Goal: Entertainment & Leisure: Browse casually

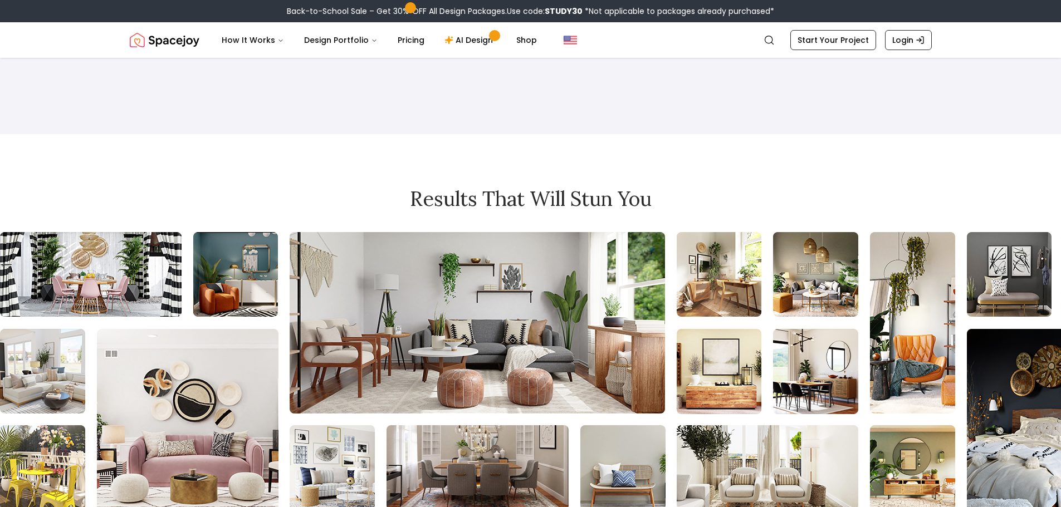
scroll to position [6482, 0]
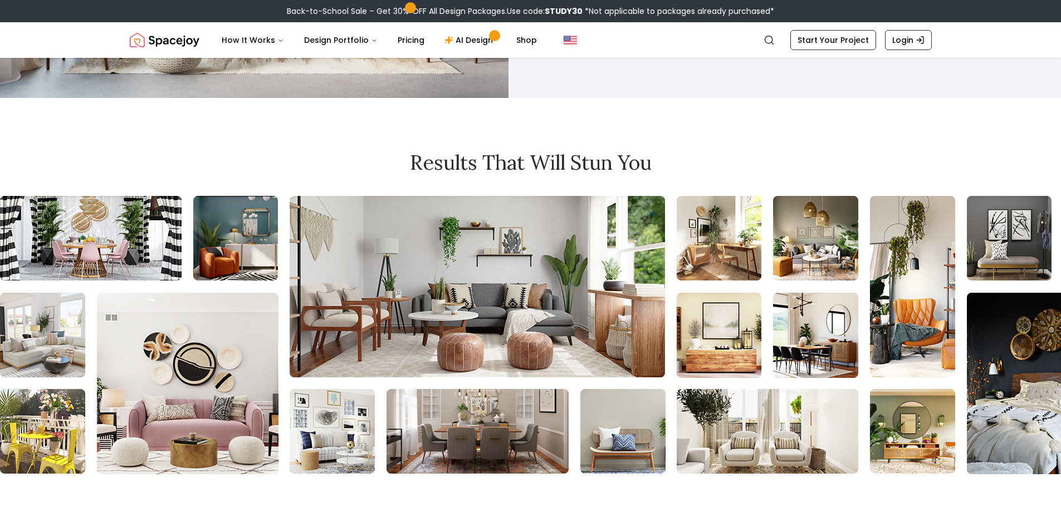
click at [353, 196] on img at bounding box center [862, 335] width 1728 height 278
click at [345, 196] on img at bounding box center [861, 335] width 1728 height 278
click at [341, 196] on img at bounding box center [859, 335] width 1728 height 278
click at [541, 196] on img at bounding box center [857, 335] width 1728 height 278
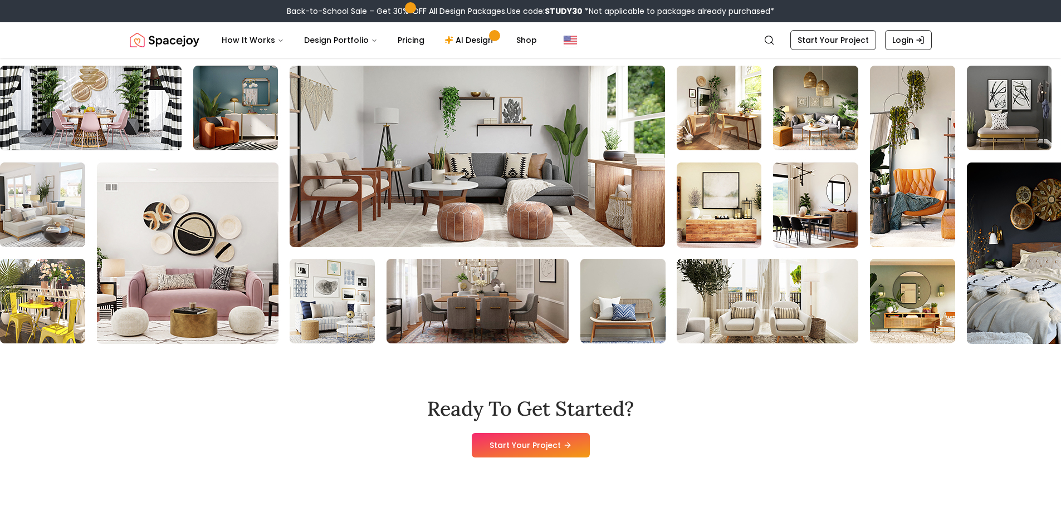
scroll to position [6426, 0]
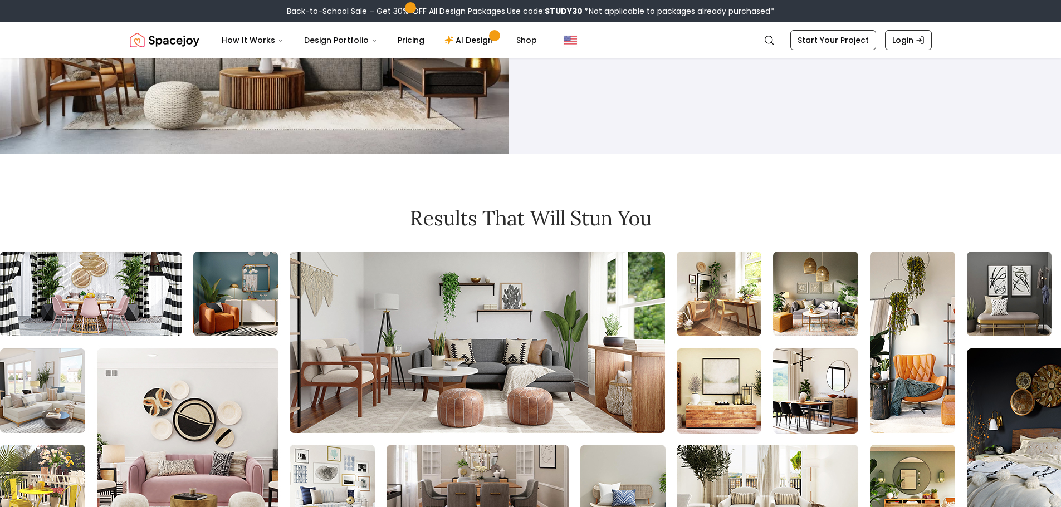
click at [249, 252] on img at bounding box center [848, 391] width 1728 height 278
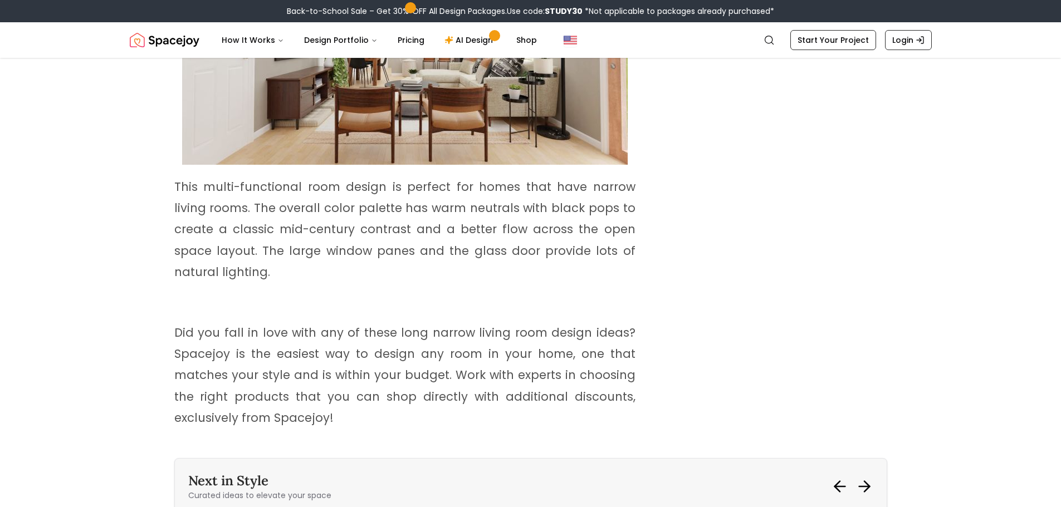
scroll to position [4844, 0]
